Goal: Find specific page/section: Find specific page/section

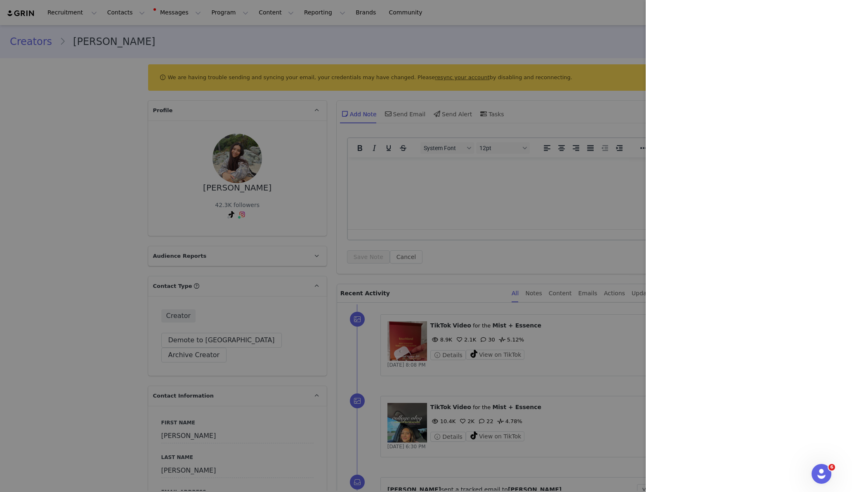
scroll to position [362, 0]
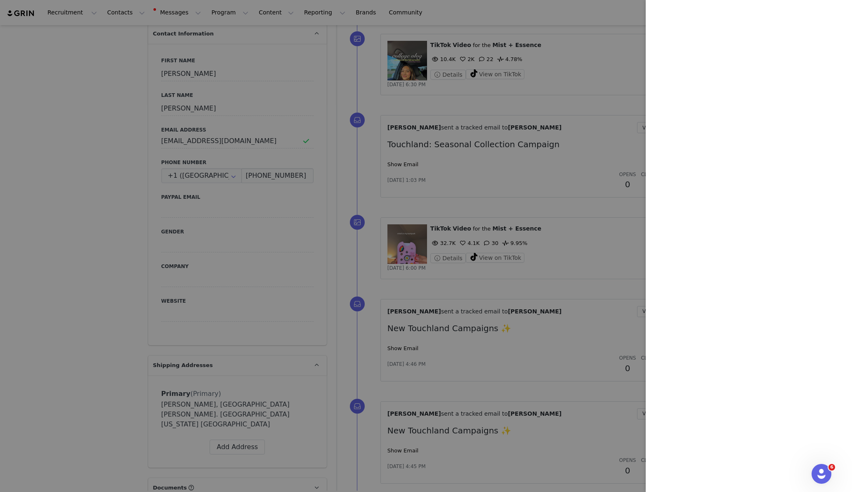
click at [461, 114] on div at bounding box center [426, 246] width 852 height 492
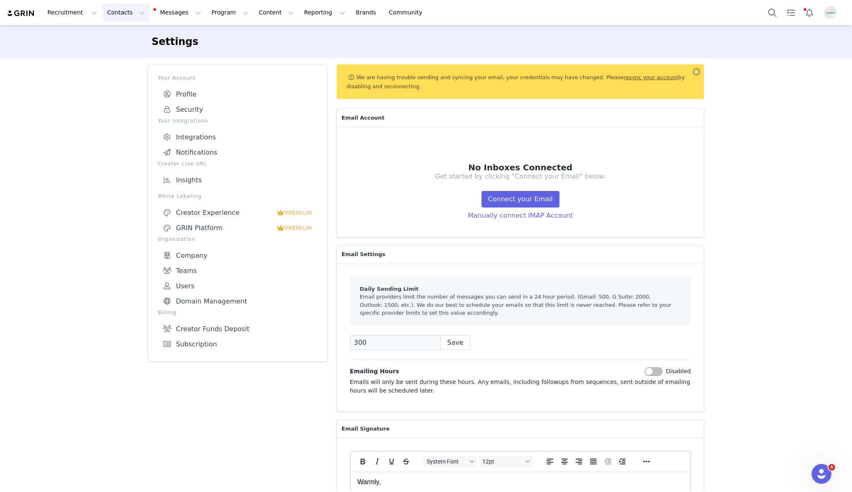
click at [123, 19] on button "Contacts Contacts" at bounding box center [125, 12] width 47 height 19
click at [121, 35] on p "Creators" at bounding box center [115, 36] width 25 height 9
